Goal: Information Seeking & Learning: Learn about a topic

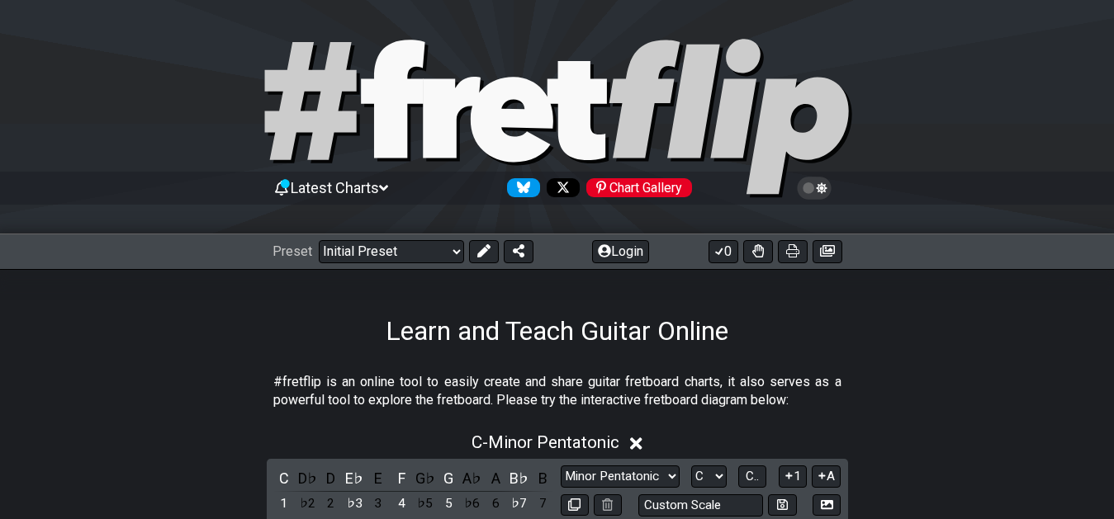
scroll to position [253, 0]
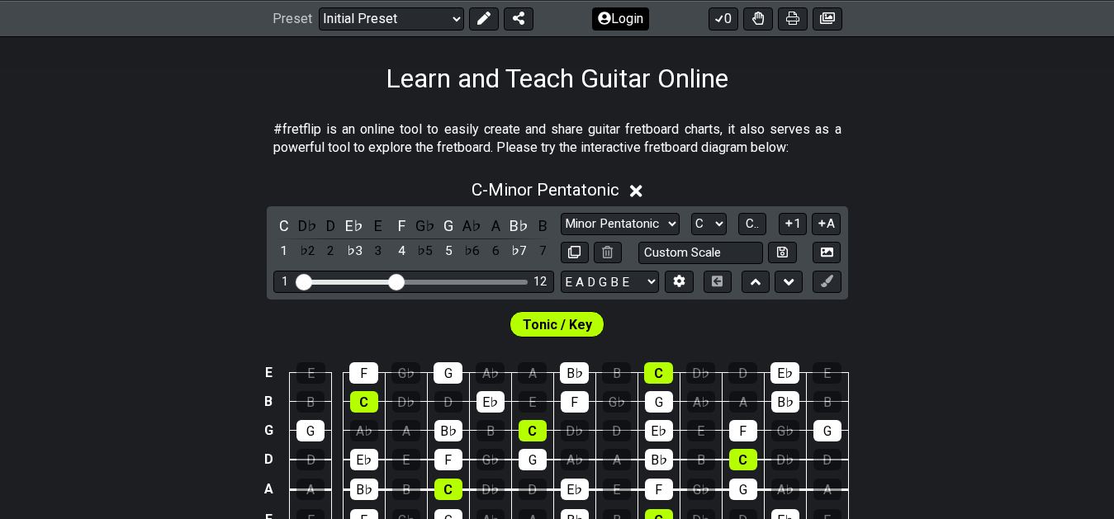
click at [628, 15] on button "Login" at bounding box center [620, 18] width 57 height 23
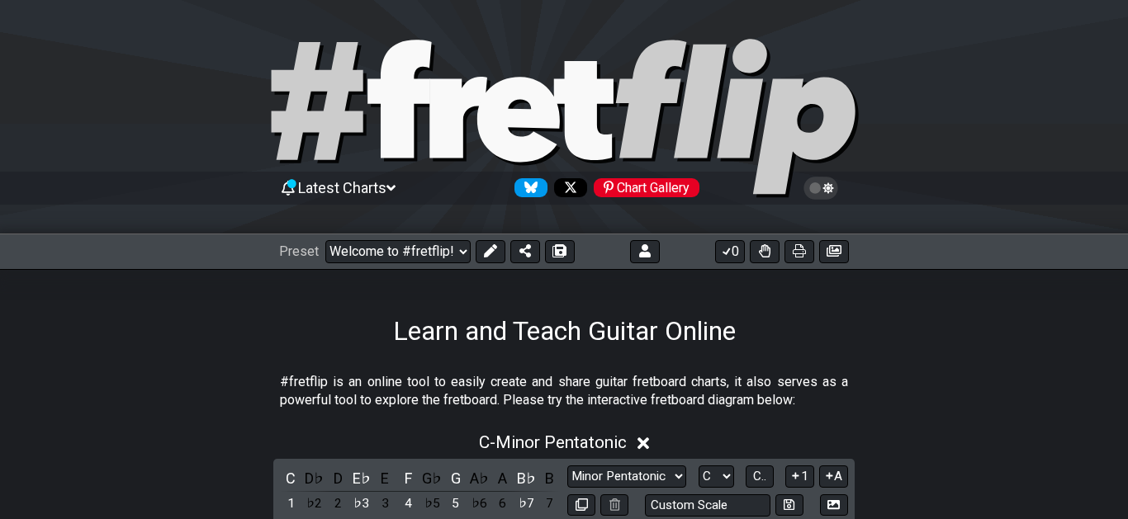
select select "C"
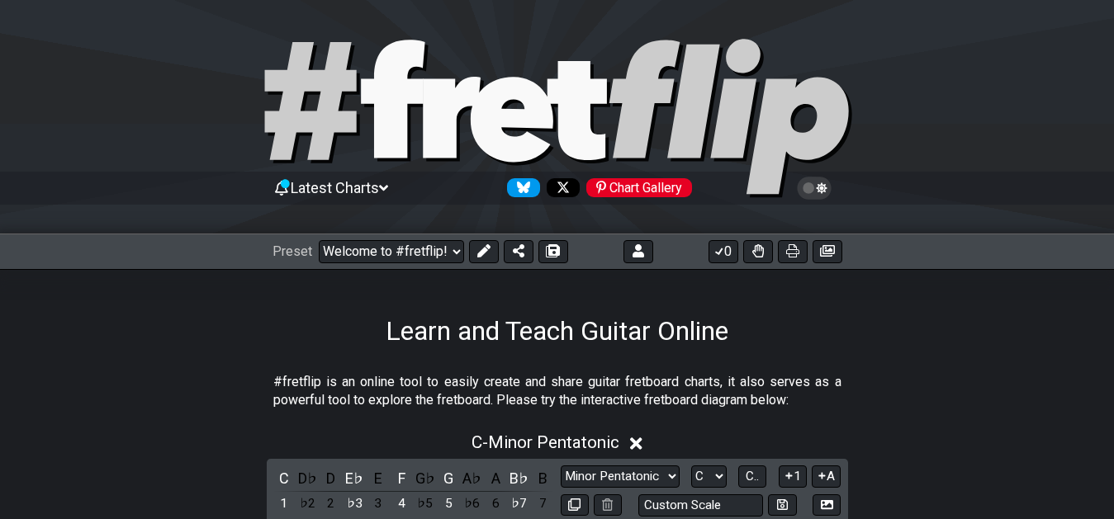
click at [378, 191] on span "Latest Charts" at bounding box center [335, 187] width 88 height 17
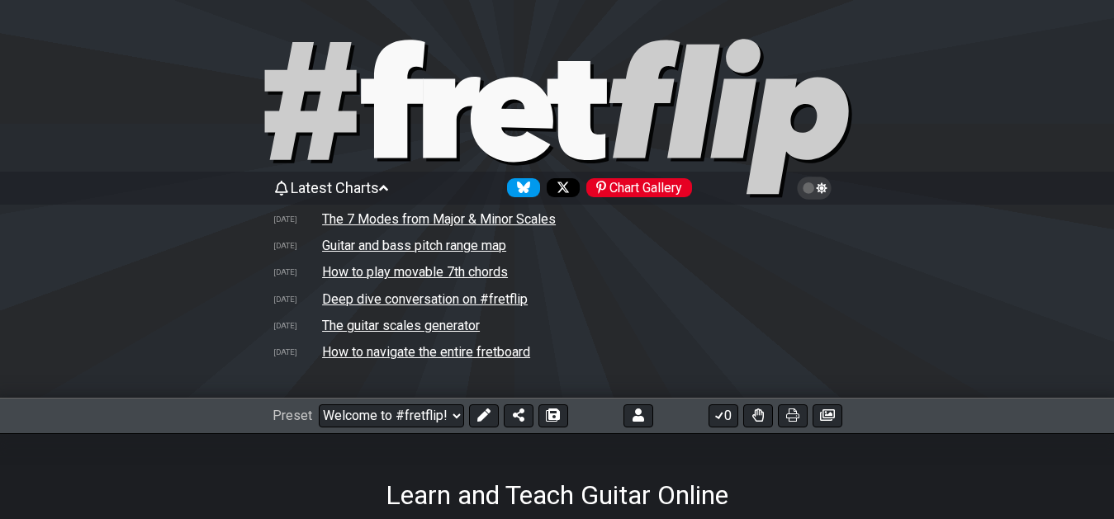
click at [387, 181] on icon at bounding box center [383, 188] width 9 height 15
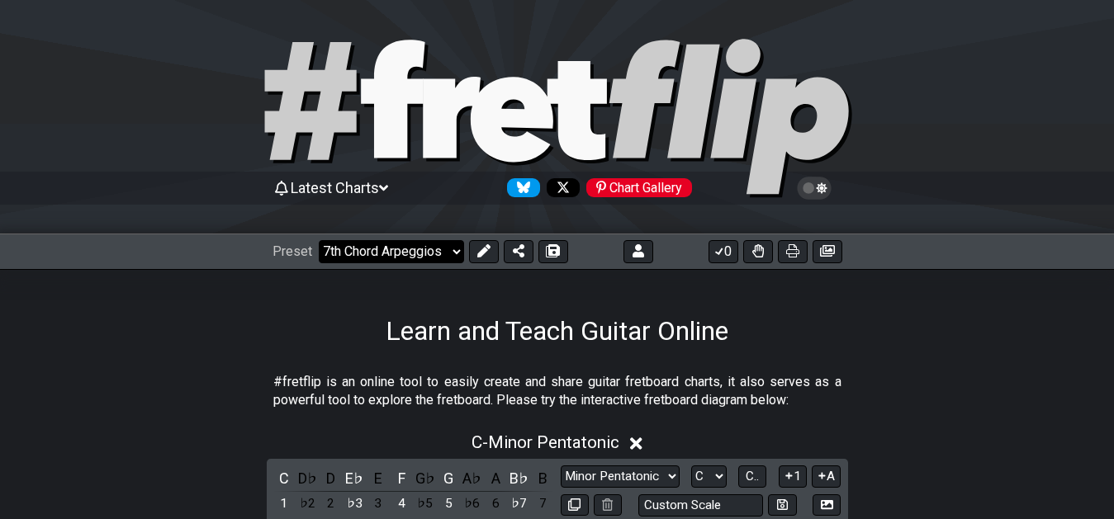
click option "7th Chord Arpeggios" at bounding box center [0, 0] width 0 height 0
select select "/welcome"
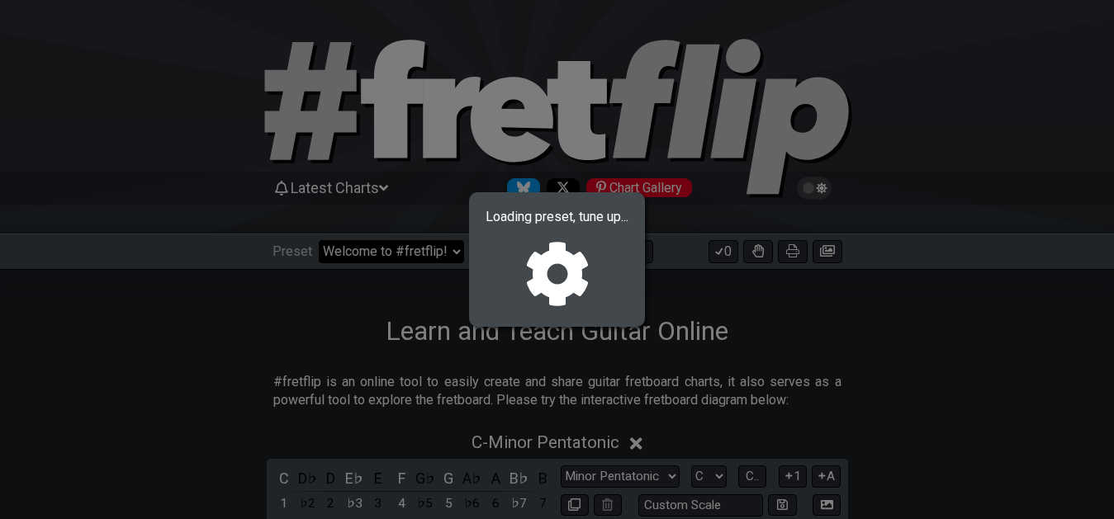
select select "F"
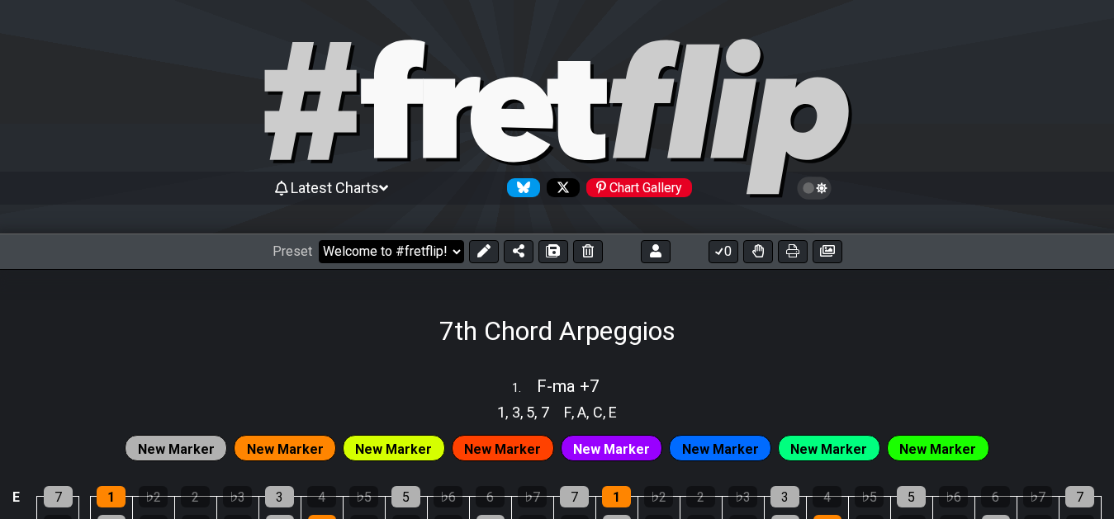
select select "/02F9A7NK"
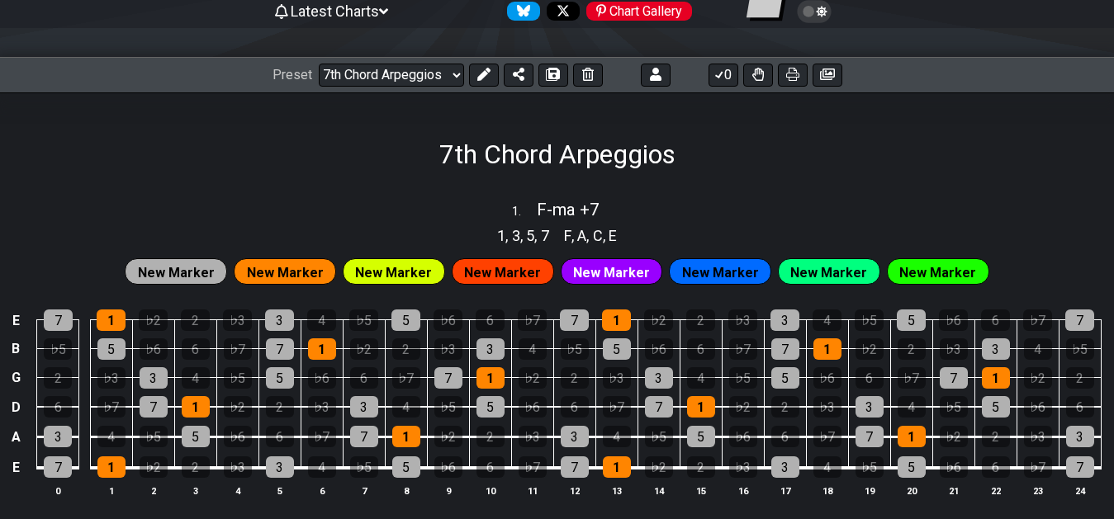
scroll to position [101, 0]
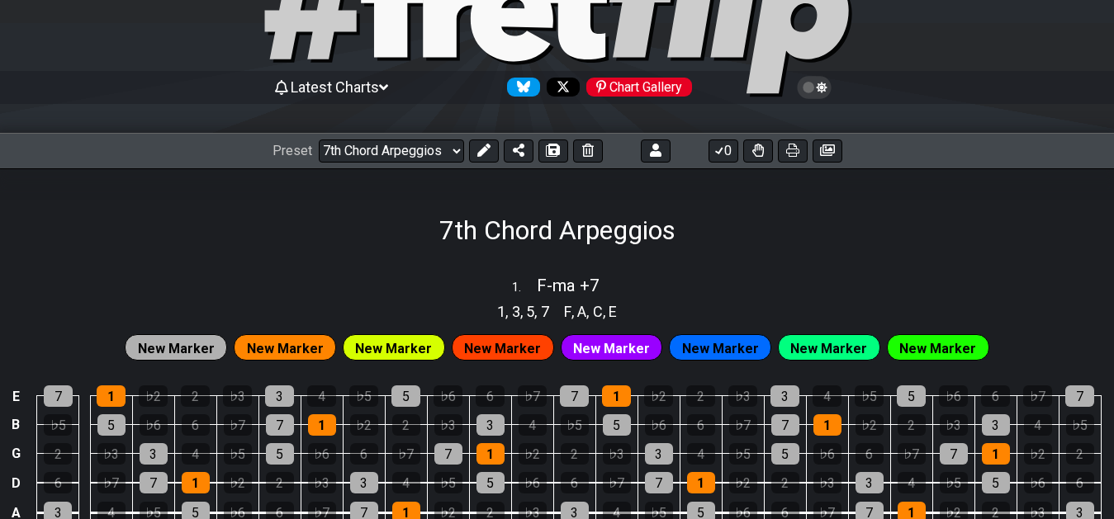
click at [466, 147] on div "Preset Welcome to #fretflip! Initial Preset Custom Preset 7th Chord Arpeggios T…" at bounding box center [438, 151] width 330 height 23
click at [477, 137] on div "Preset Welcome to #fretflip! Initial Preset Custom Preset 7th Chord Arpeggios T…" at bounding box center [557, 151] width 1114 height 36
click at [472, 152] on button at bounding box center [484, 151] width 30 height 23
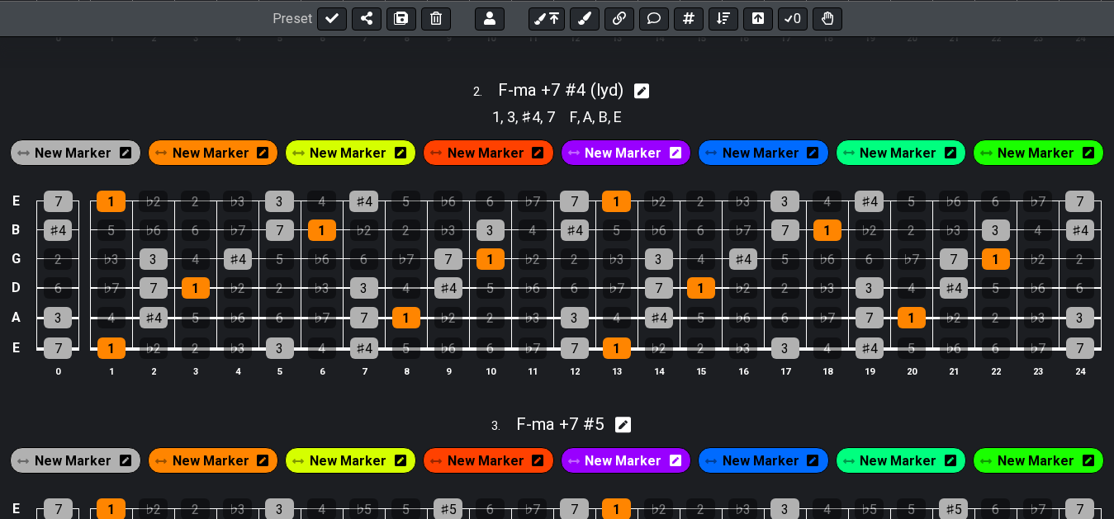
scroll to position [606, 0]
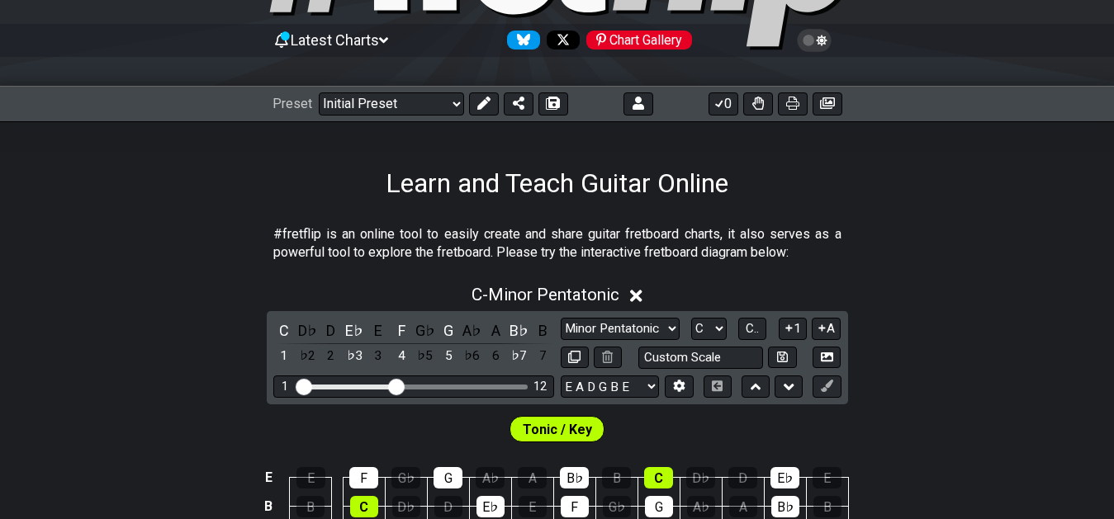
scroll to position [84, 0]
